Goal: Register for event/course

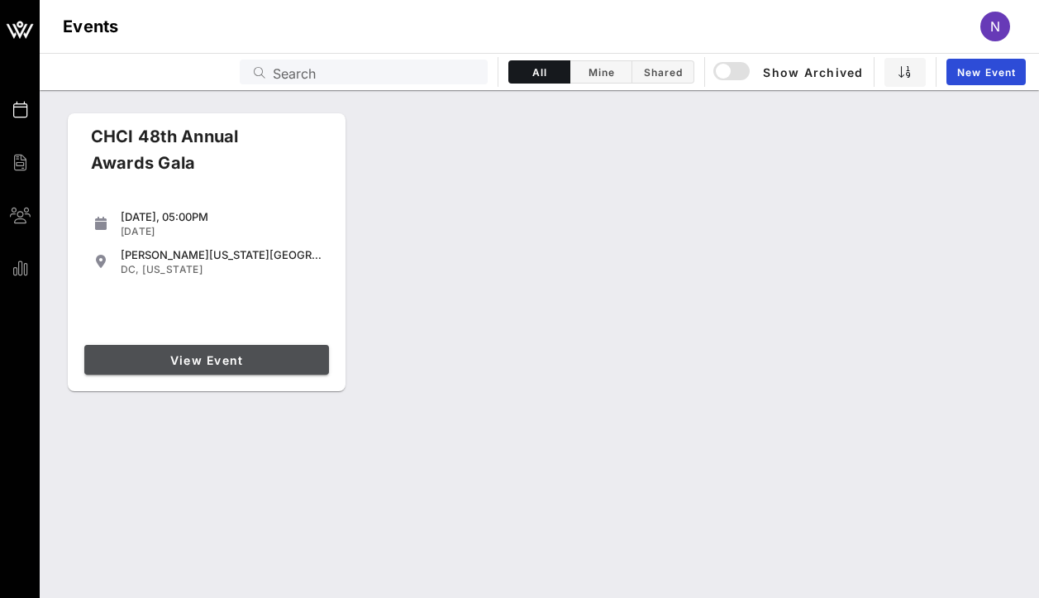
click at [257, 354] on span "View Event" at bounding box center [206, 360] width 231 height 14
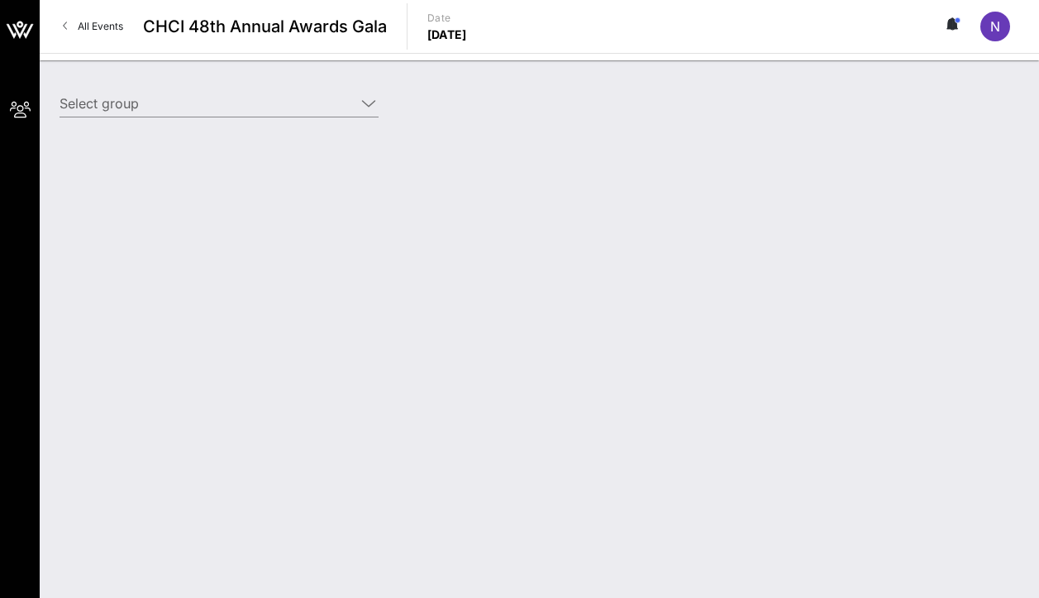
type input "CVS Health (CVS Health) [[PERSON_NAME], [PERSON_NAME][EMAIL_ADDRESS][PERSON_NAM…"
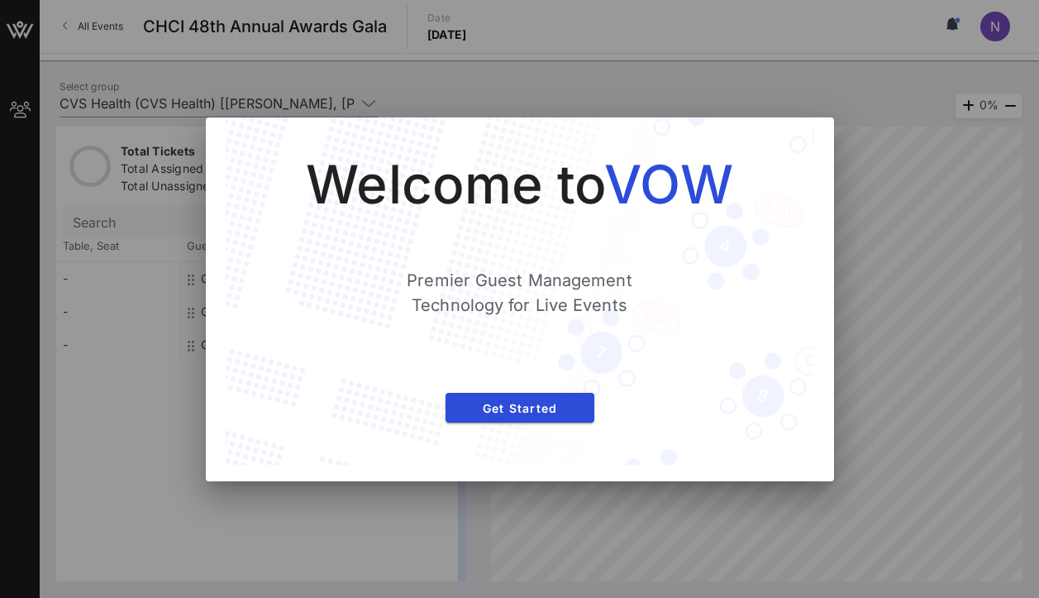
click at [906, 236] on div at bounding box center [519, 299] width 1039 height 598
click at [523, 402] on span "Get Started" at bounding box center [520, 408] width 122 height 14
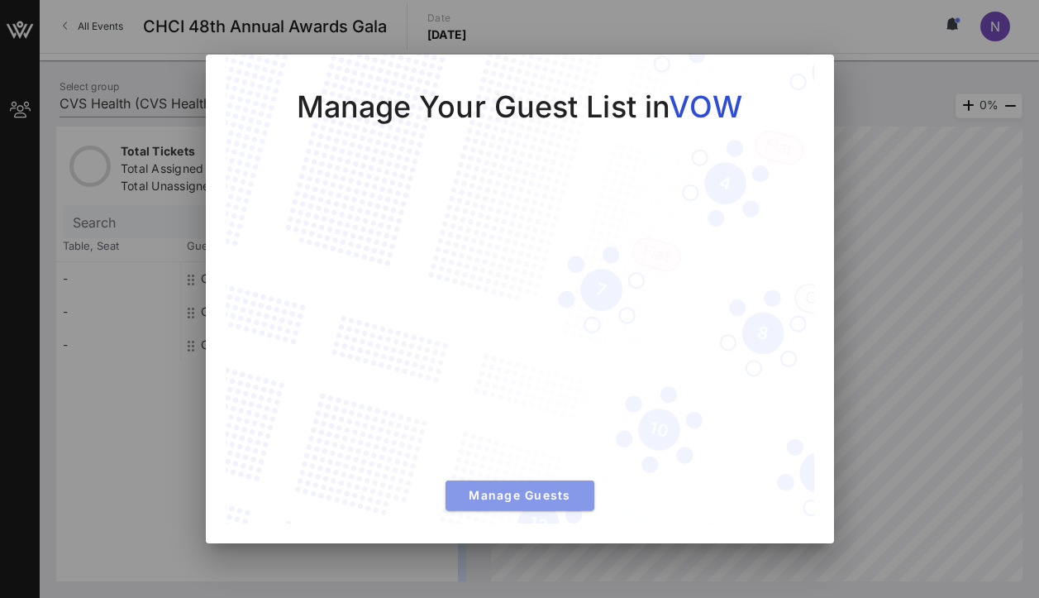
click at [489, 489] on span "Manage Guests" at bounding box center [520, 495] width 122 height 14
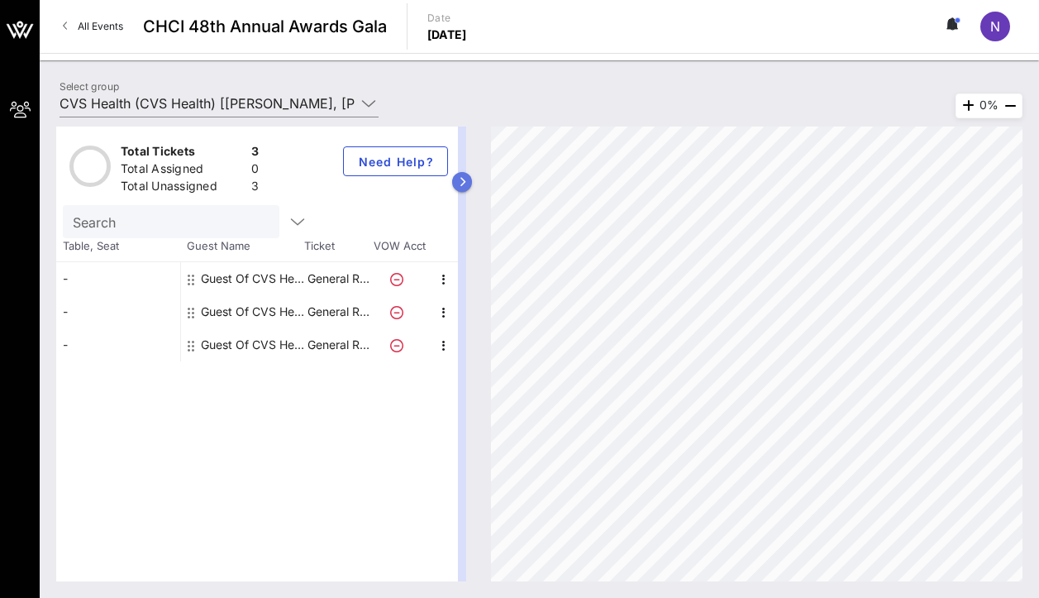
click at [461, 177] on icon "button" at bounding box center [462, 182] width 7 height 10
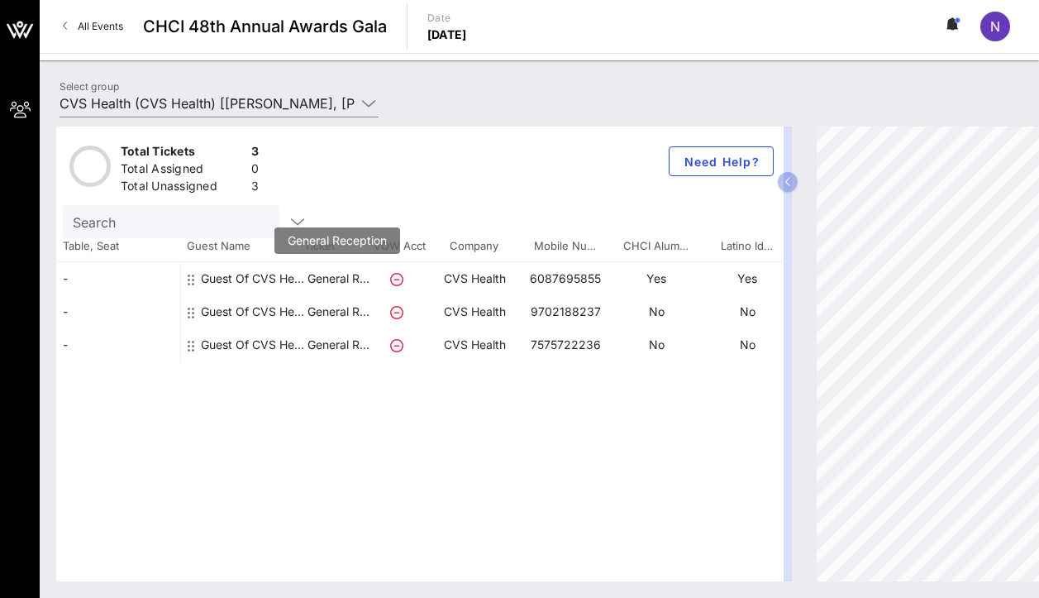
click at [360, 284] on p "General R…" at bounding box center [338, 278] width 66 height 33
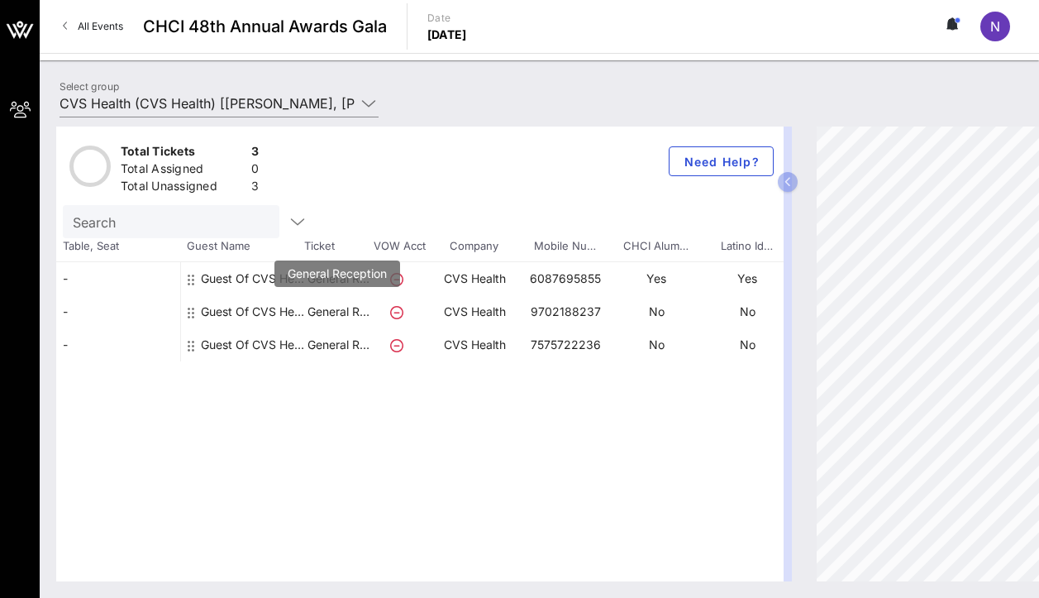
click at [338, 310] on p "General R…" at bounding box center [338, 311] width 66 height 33
